Goal: Task Accomplishment & Management: Use online tool/utility

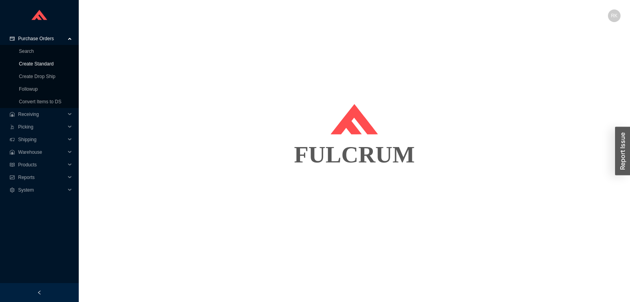
click at [41, 62] on link "Create Standard" at bounding box center [36, 64] width 35 height 6
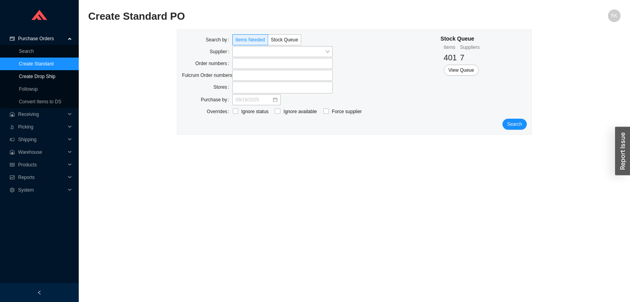
click at [39, 74] on link "Create Drop Ship" at bounding box center [37, 77] width 37 height 6
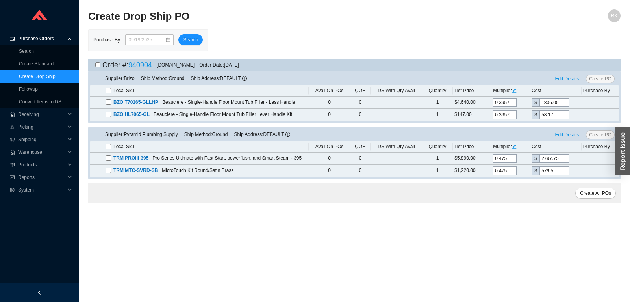
click at [97, 66] on input "checkbox" at bounding box center [97, 64] width 5 height 5
checkbox input "true"
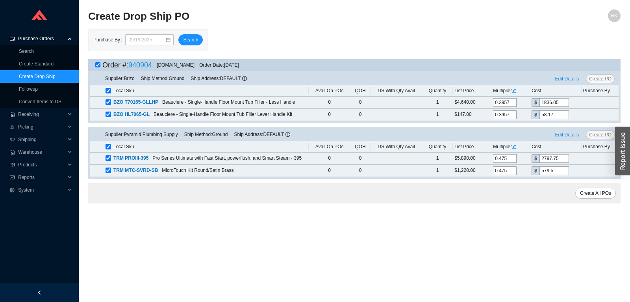
checkbox input "true"
click at [565, 80] on span "Edit Details" at bounding box center [568, 79] width 24 height 8
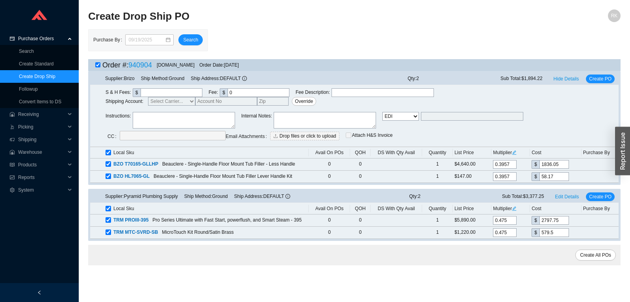
click at [383, 112] on select "Email Email Buyer EDI Do Not Send" at bounding box center [401, 116] width 37 height 9
select select "5"
click option "Email Buyer" at bounding box center [0, 0] width 0 height 0
type input "[EMAIL_ADDRESS][DOMAIN_NAME]"
click at [567, 192] on span "Edit Details" at bounding box center [568, 196] width 24 height 8
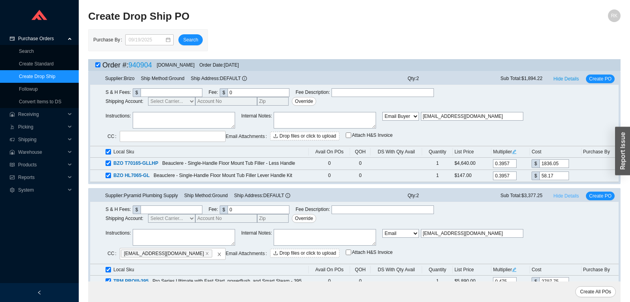
scroll to position [20, 0]
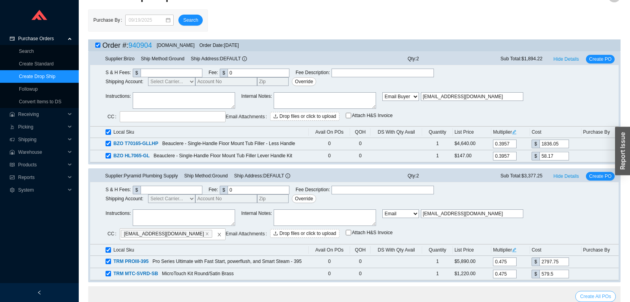
click at [597, 291] on button "Create All POs" at bounding box center [596, 296] width 41 height 11
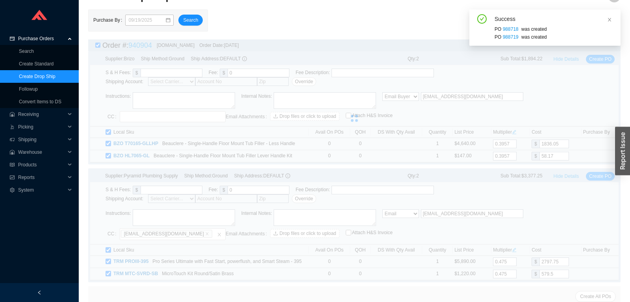
scroll to position [0, 0]
